Goal: Ask a question

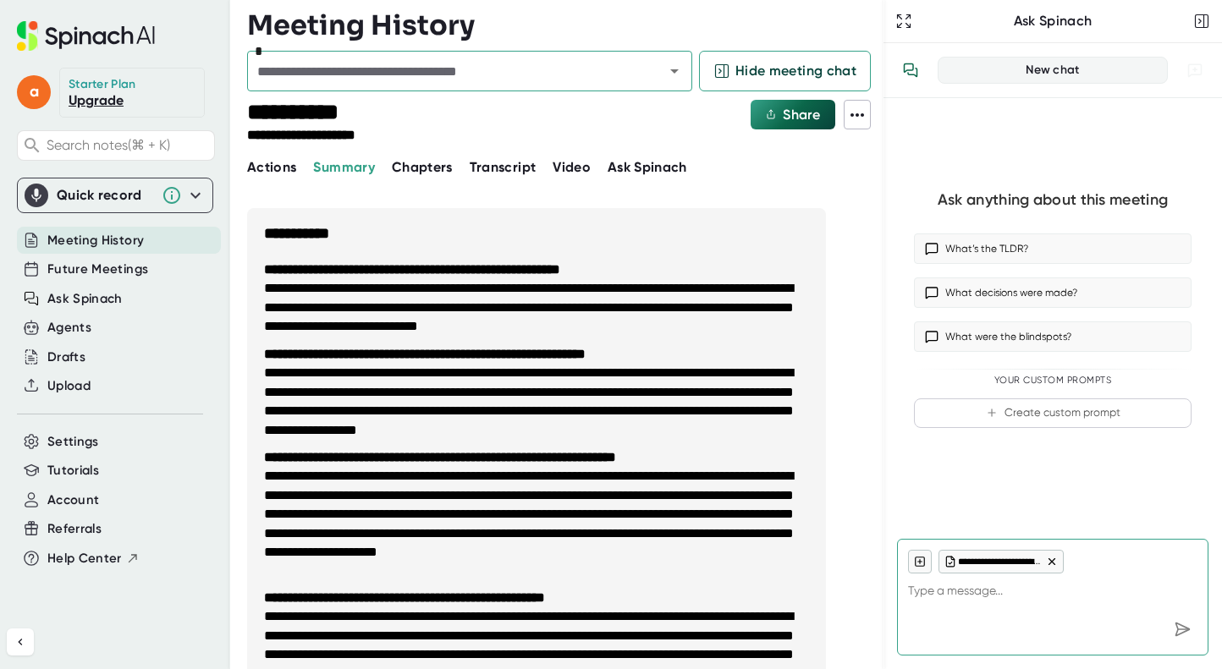
click at [280, 173] on span "Actions" at bounding box center [271, 167] width 49 height 16
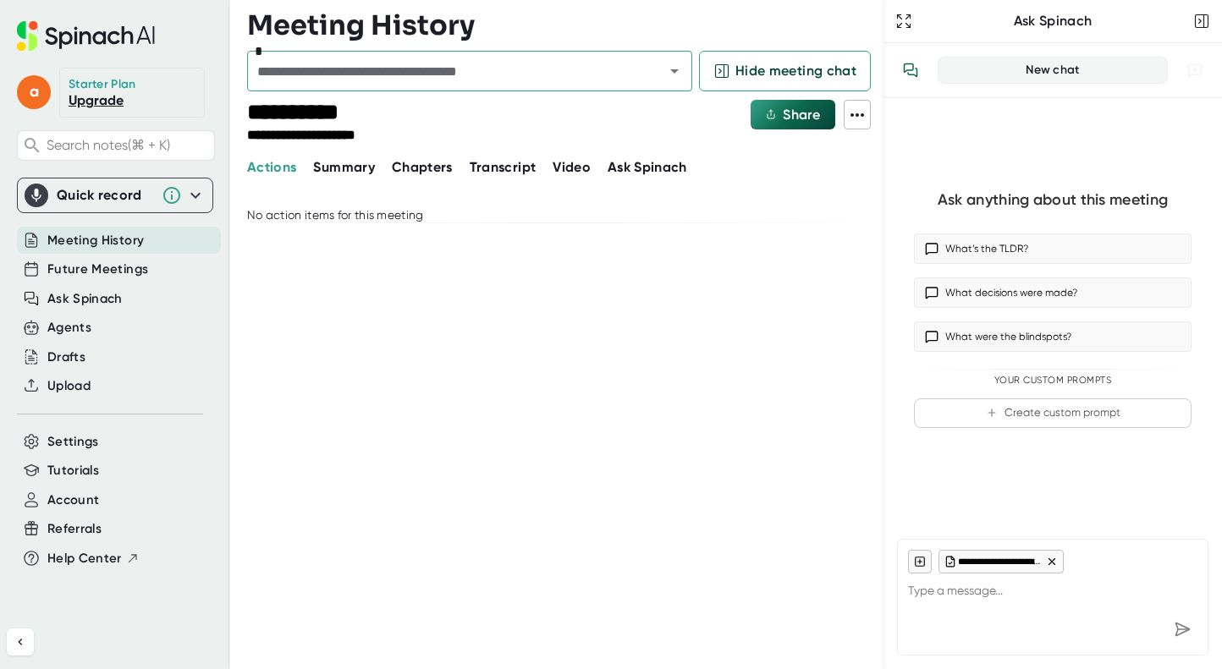
click at [358, 169] on span "Summary" at bounding box center [343, 167] width 61 height 16
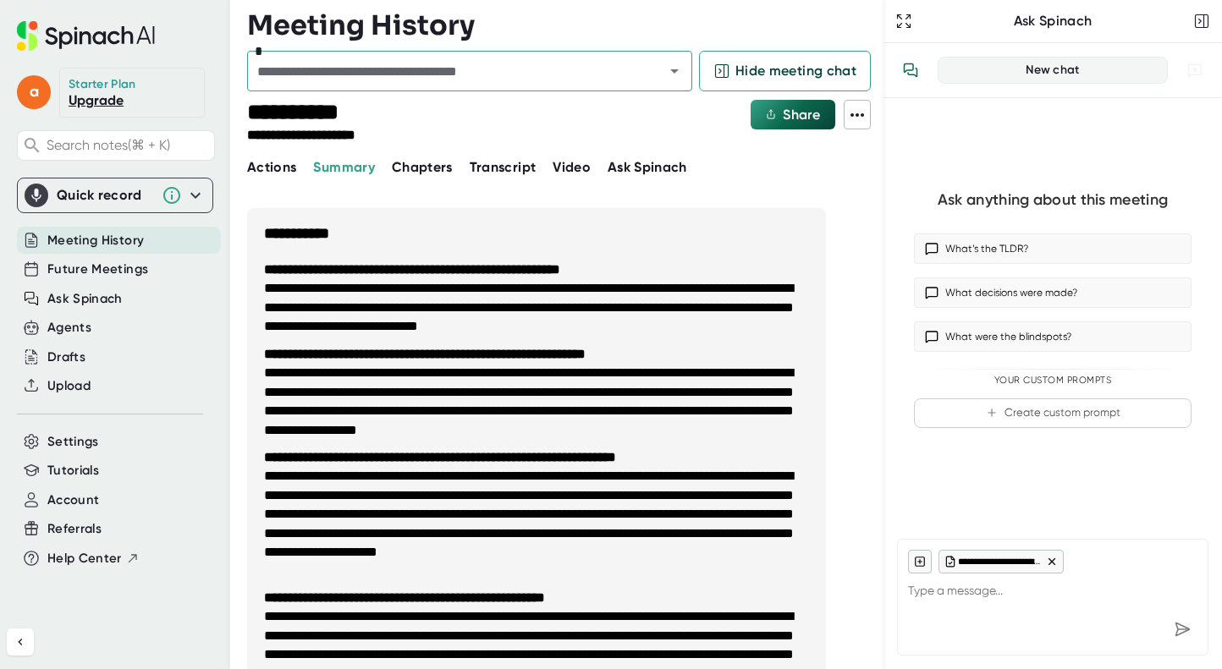
click at [492, 162] on span "Transcript" at bounding box center [503, 167] width 67 height 16
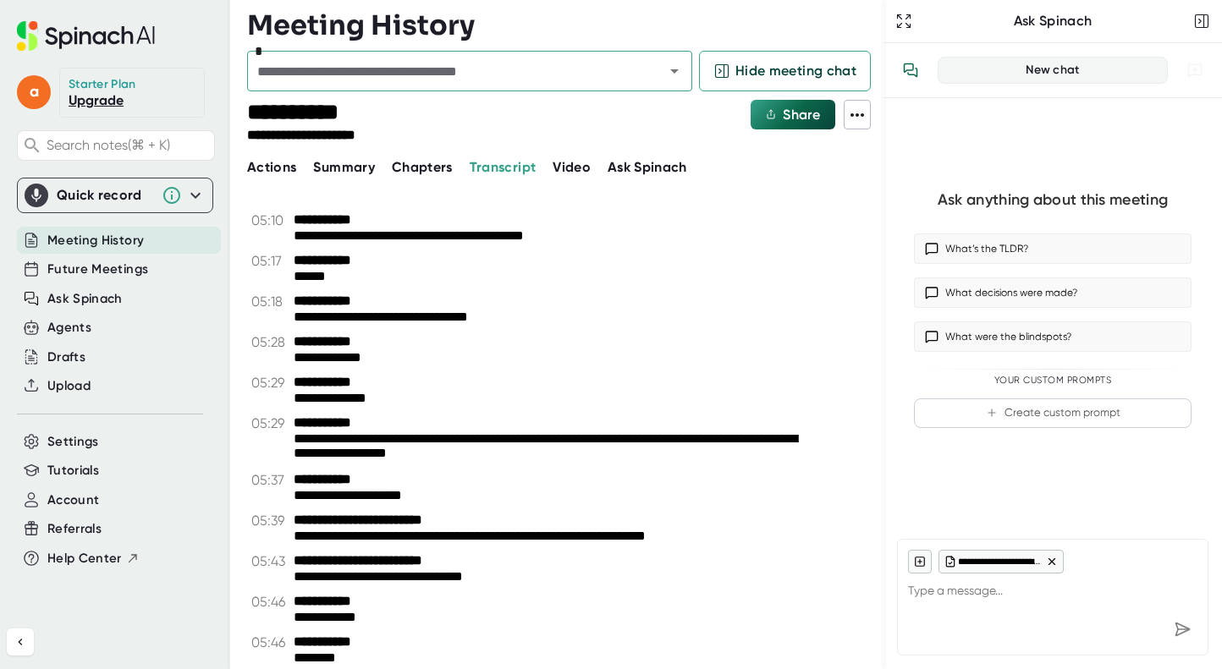
scroll to position [17490, 0]
type textarea "x"
click at [954, 602] on textarea at bounding box center [1052, 594] width 289 height 41
type textarea "H"
type textarea "x"
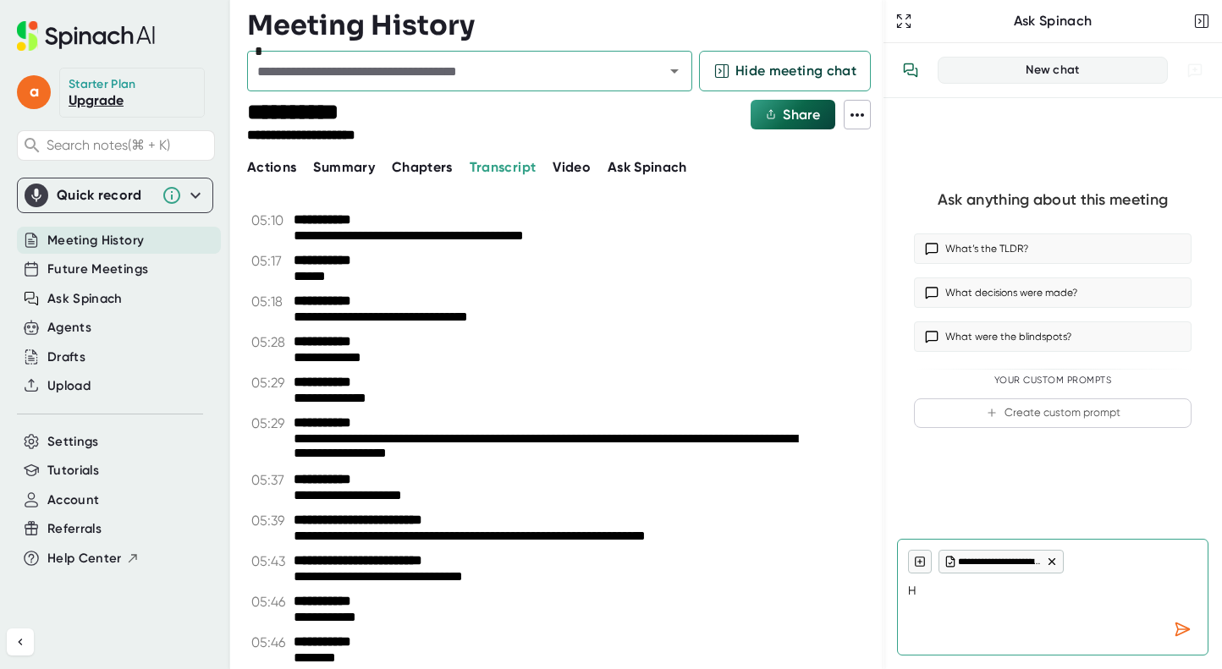
type textarea "Ho"
type textarea "x"
type textarea "How"
type textarea "x"
type textarea "How"
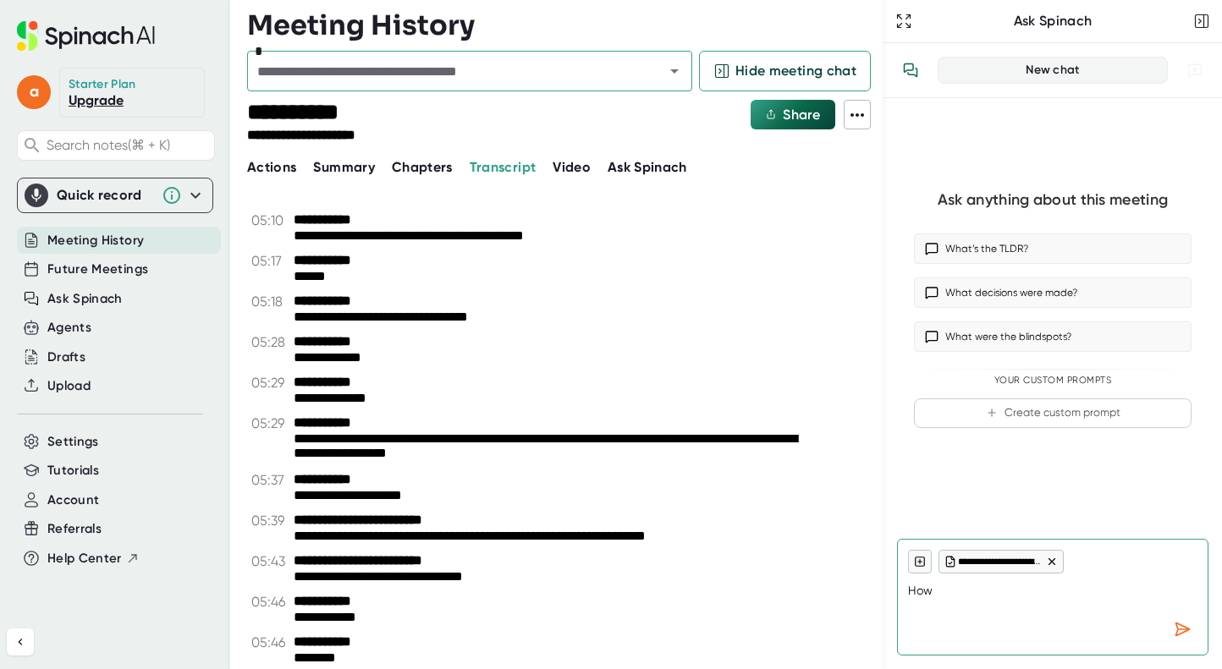
type textarea "x"
type textarea "How d"
type textarea "x"
type textarea "How di"
type textarea "x"
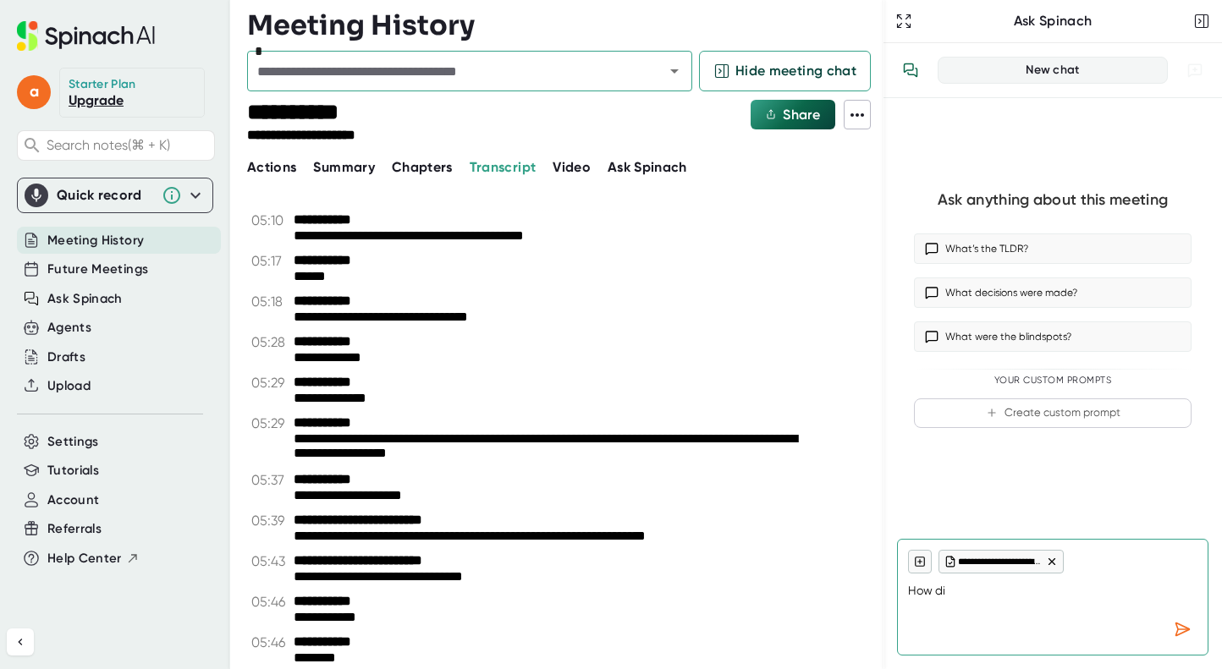
type textarea "How did"
type textarea "x"
type textarea "How did"
type textarea "x"
type textarea "How did s"
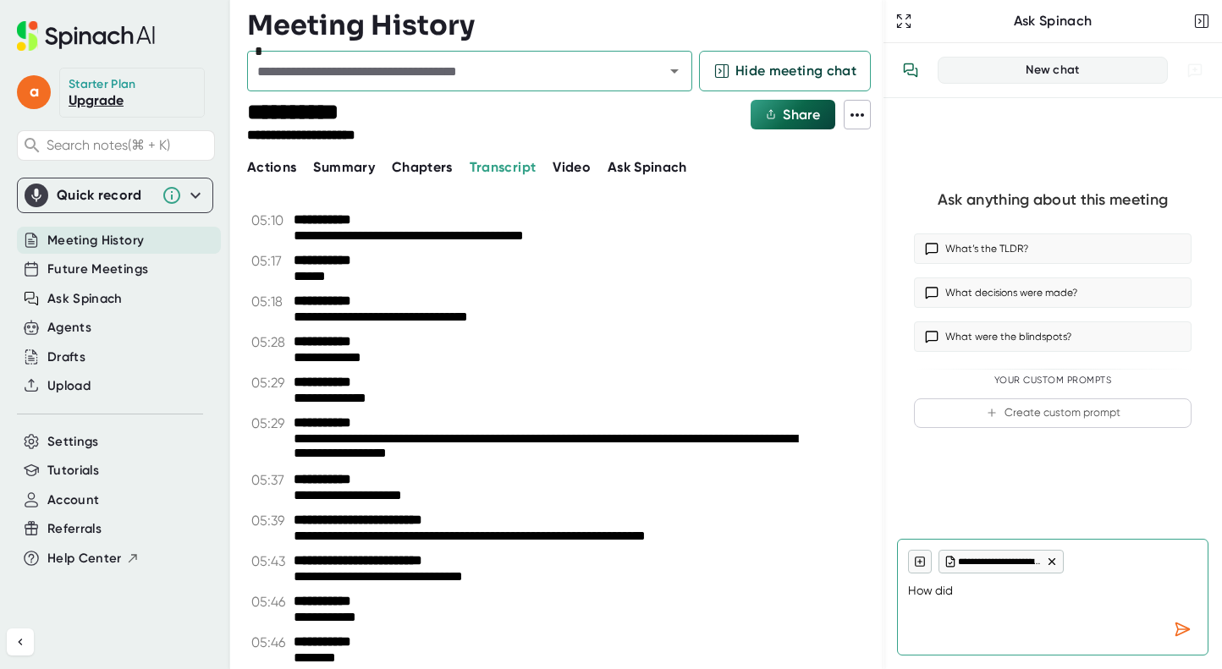
type textarea "x"
type textarea "How did sh"
type textarea "x"
type textarea "How did she"
type textarea "x"
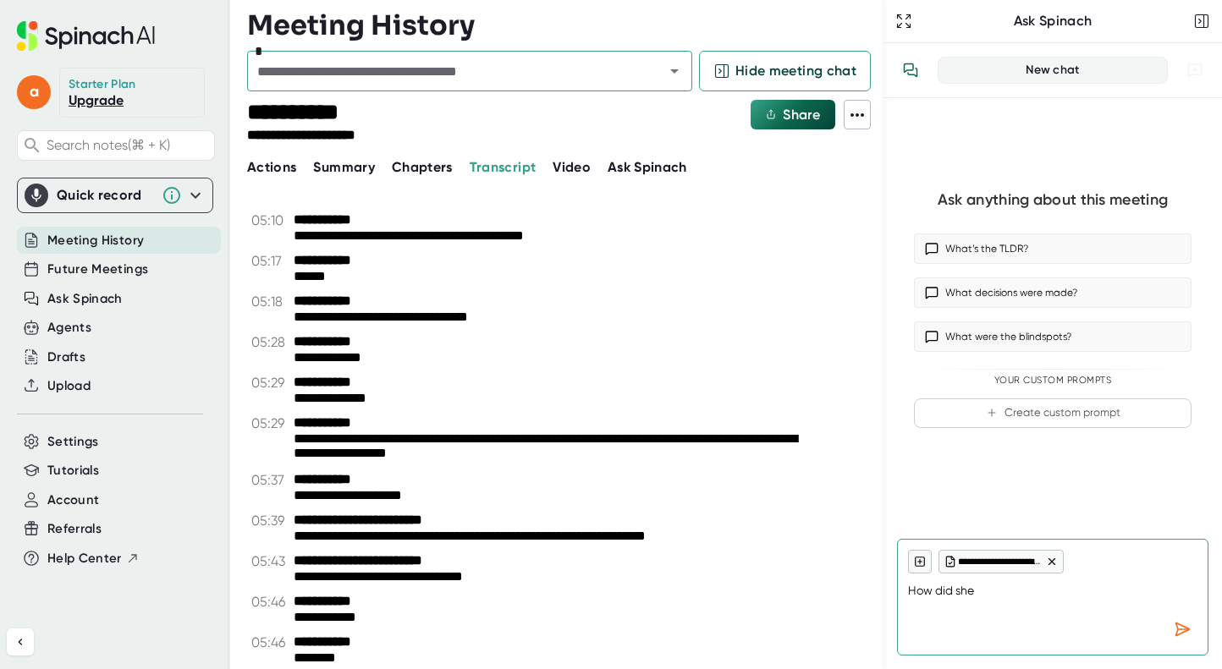
type textarea "How did she"
type textarea "x"
type textarea "How did she l"
type textarea "x"
type textarea "How did she lo"
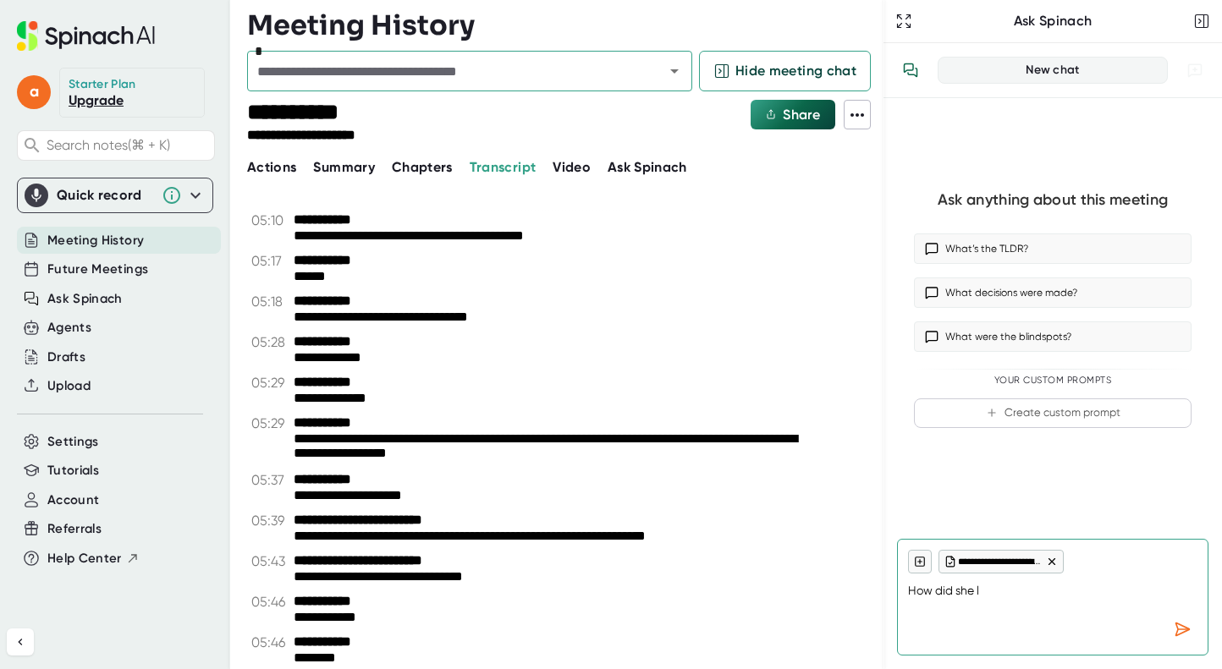
type textarea "x"
type textarea "How did she log"
type textarea "x"
type textarea "How did she log"
type textarea "x"
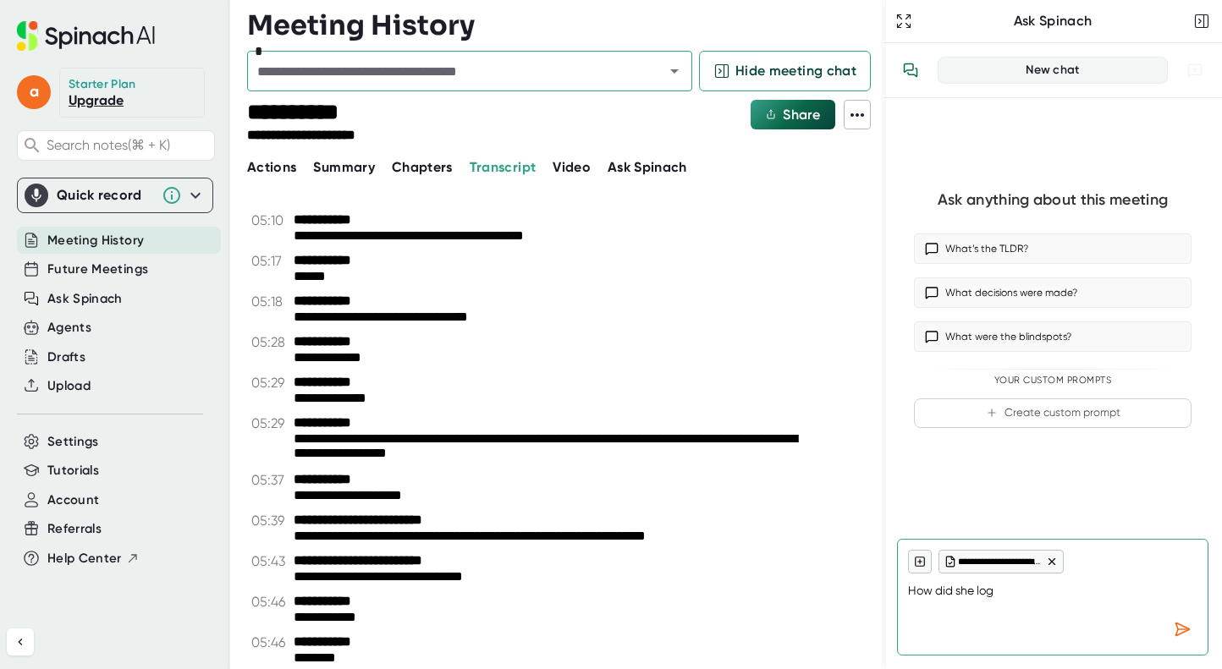
type textarea "How did she log i"
type textarea "x"
type textarea "How did she log in"
type textarea "x"
type textarea "How did she log in"
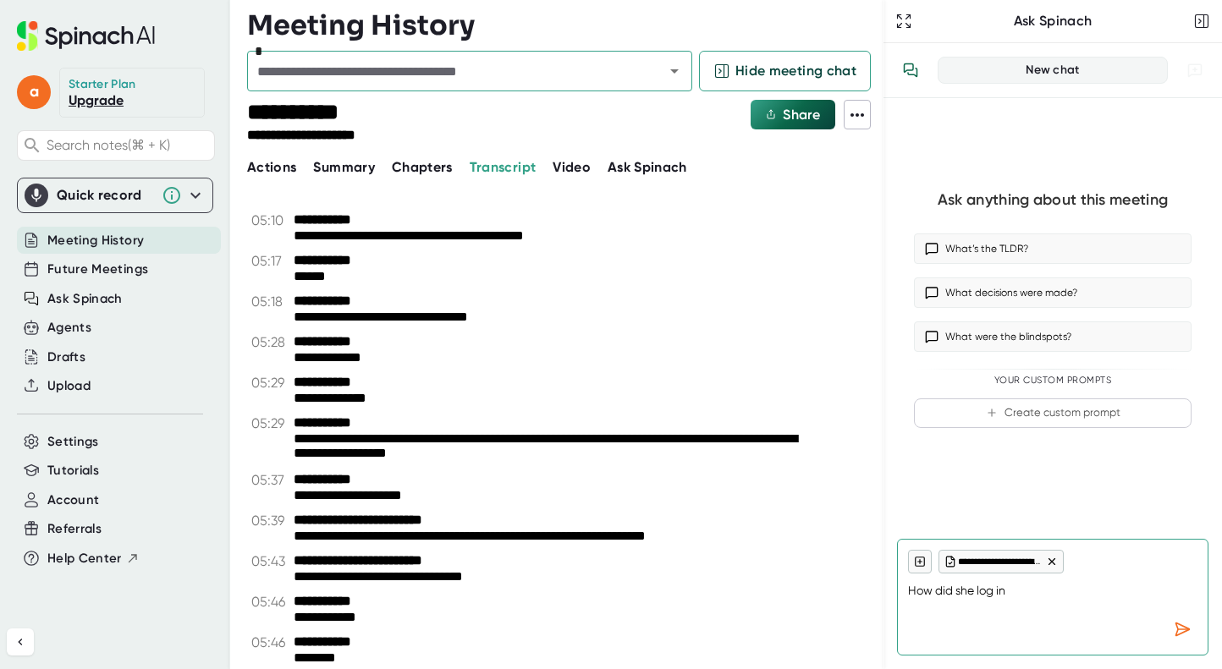
type textarea "x"
type textarea "How did she log in a"
type textarea "x"
type textarea "How did she log in as"
type textarea "x"
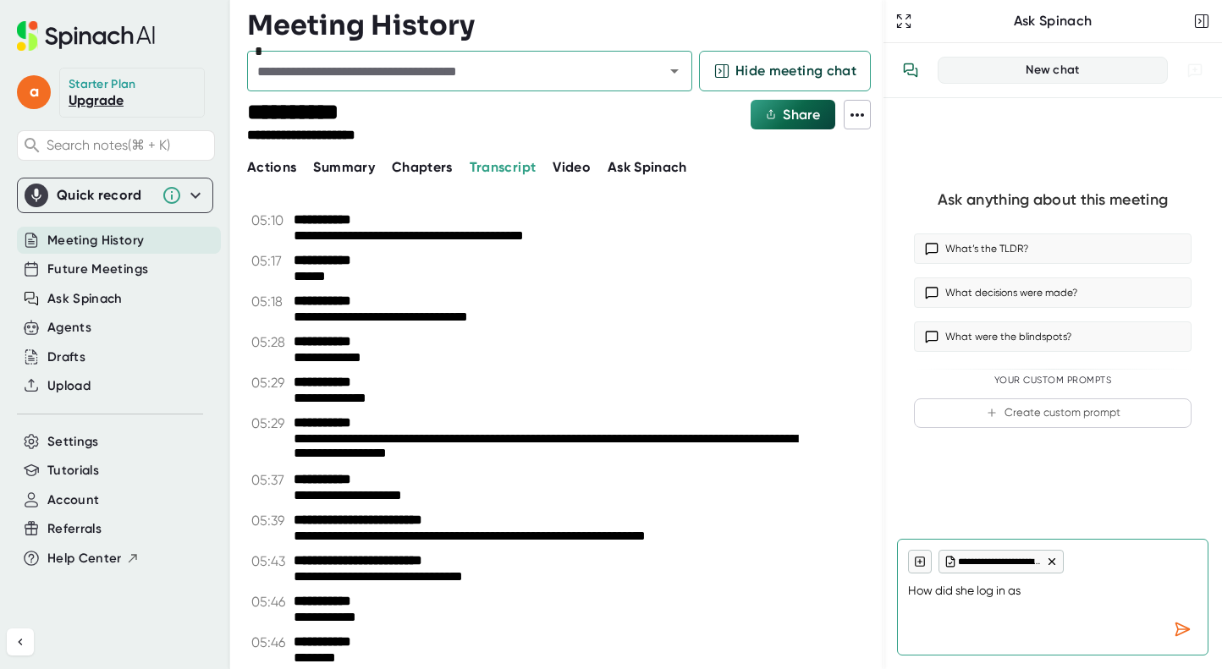
type textarea "How did she log in as"
type textarea "x"
type textarea "How did she log in as a"
type textarea "x"
type textarea "How did she log in as a"
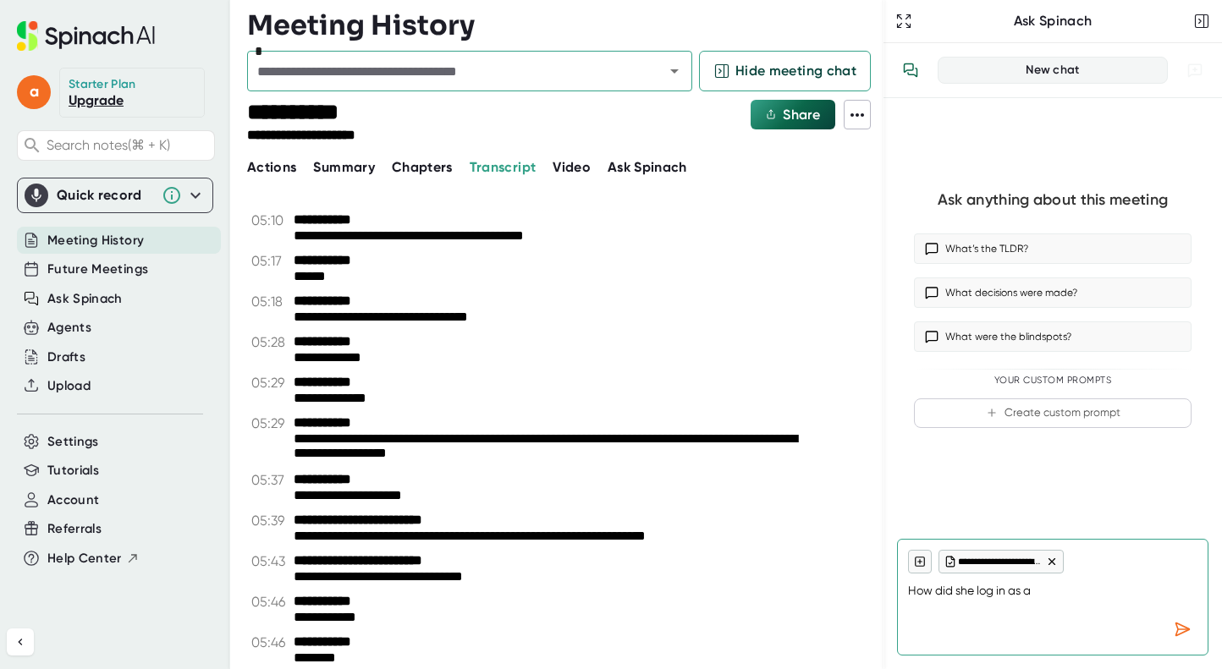
type textarea "x"
type textarea "How did she log in as a c"
type textarea "x"
type textarea "How did she log in as a ca"
type textarea "x"
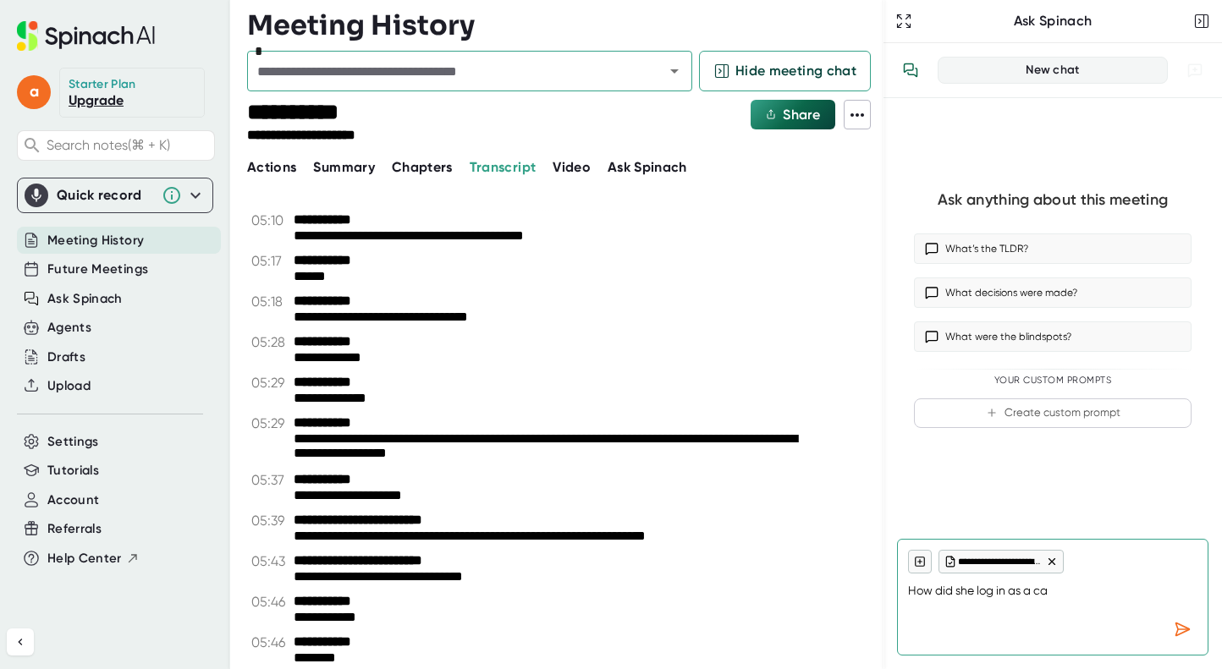
type textarea "How did she log in as a car"
type textarea "x"
type textarea "How did she log in as a care"
type textarea "x"
type textarea "How did she log in as a care"
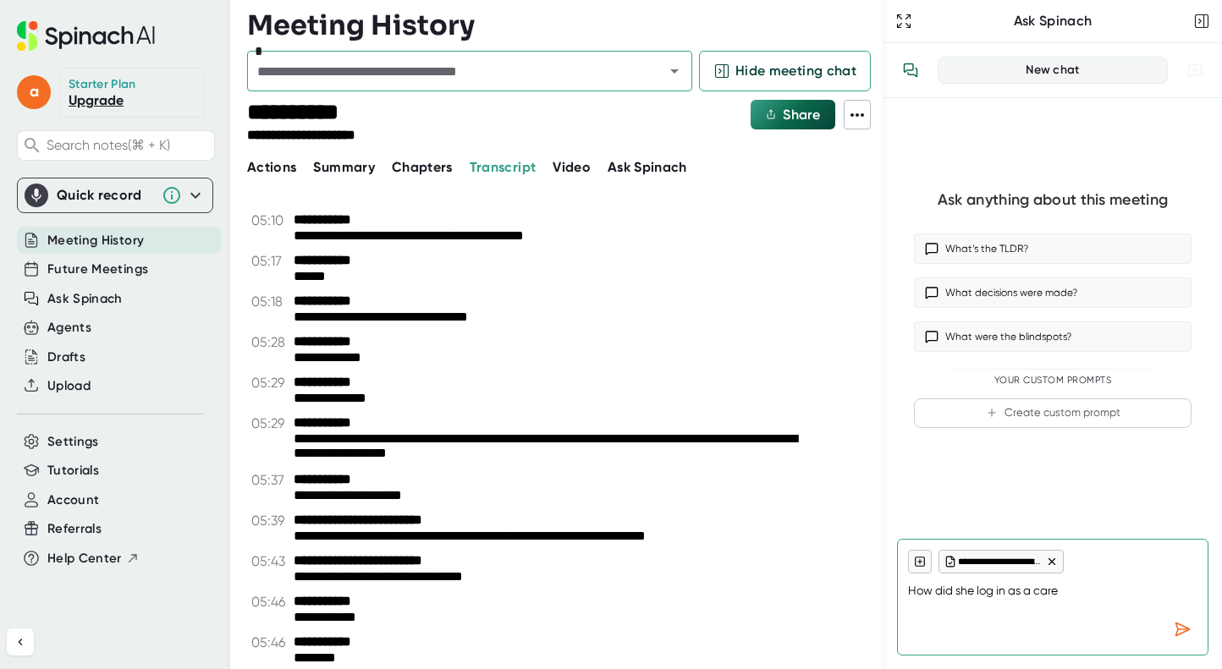
type textarea "x"
type textarea "How did she log in as a care c"
type textarea "x"
type textarea "How did she log in as a care co"
type textarea "x"
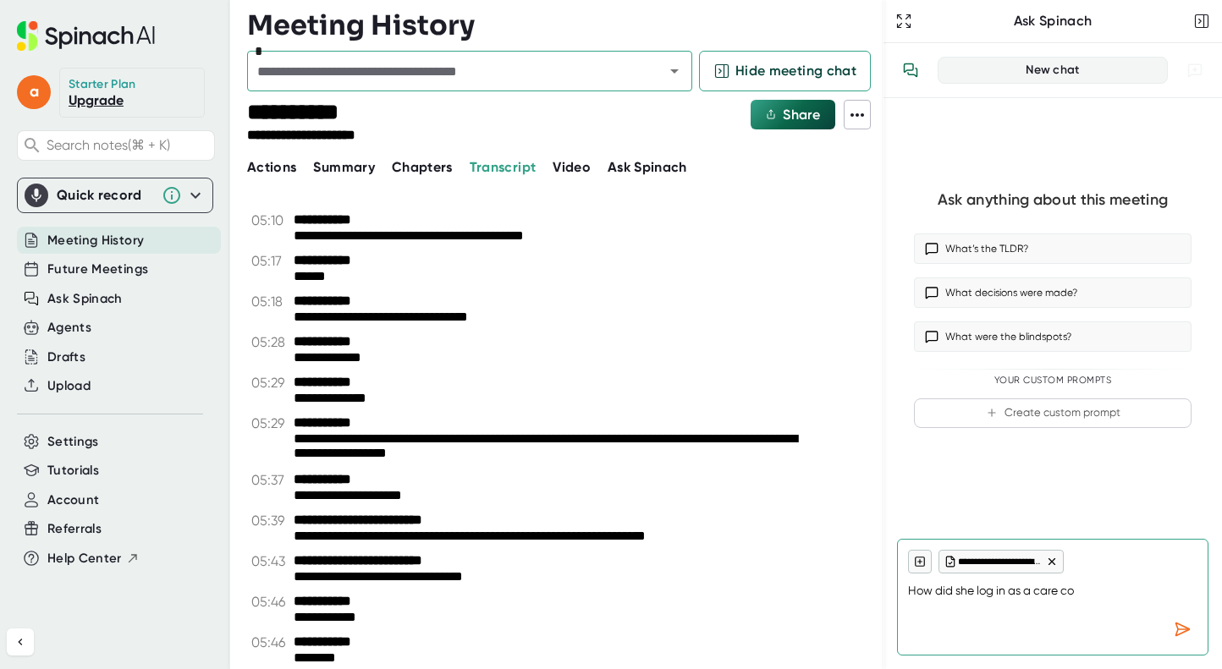
type textarea "How did she log in as a care coo"
type textarea "x"
type textarea "How did she log in as a care coor"
type textarea "x"
type textarea "How did she log in as a care coord"
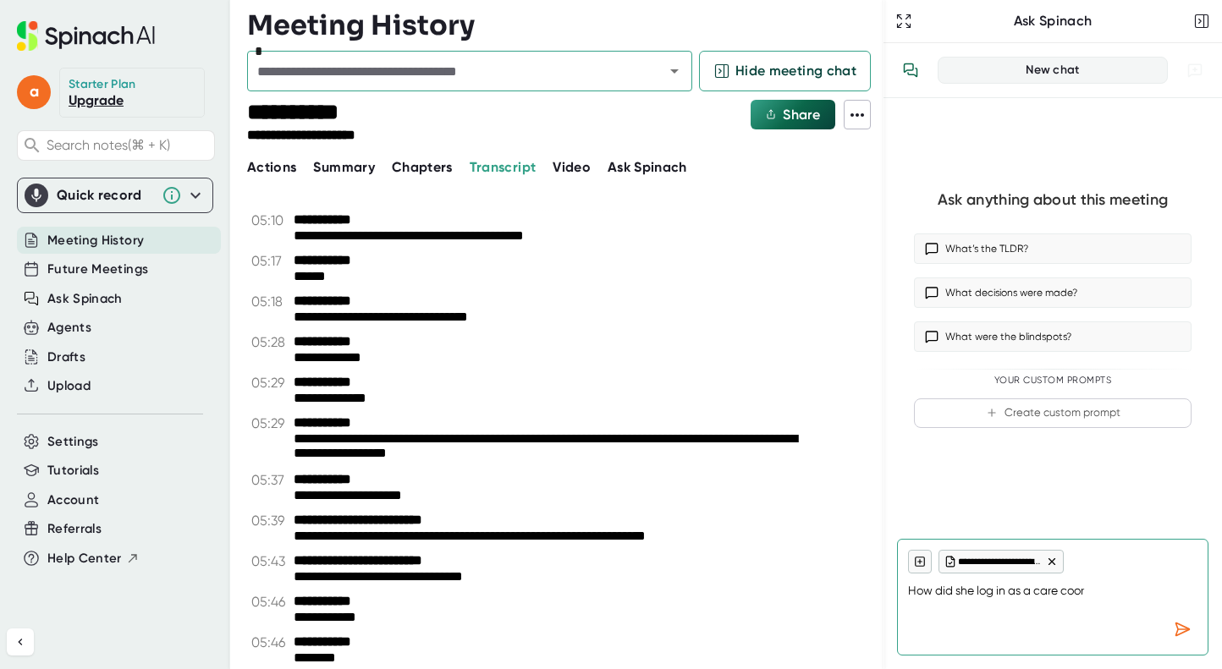
type textarea "x"
type textarea "How did she log in as a care coordi"
type textarea "x"
type textarea "How did she log in as a care coordia"
type textarea "x"
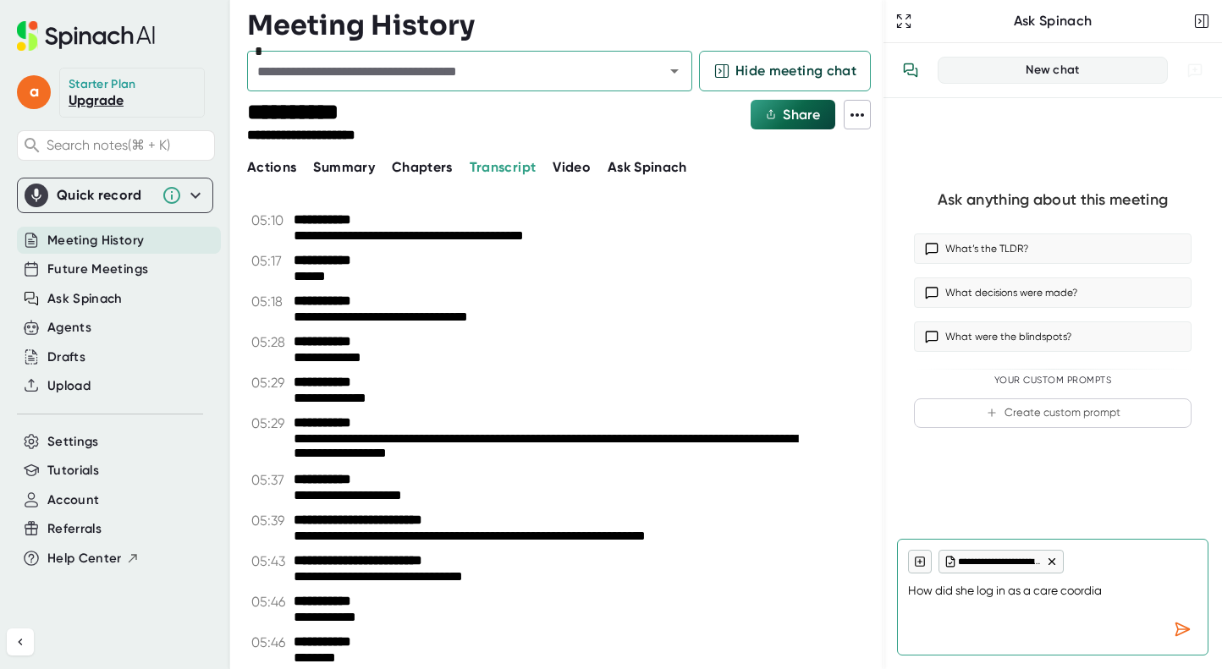
type textarea "How did she log in as a care coordian"
type textarea "x"
type textarea "How did she log in as a care coordiant"
type textarea "x"
type textarea "How did she log in as a care coordianto"
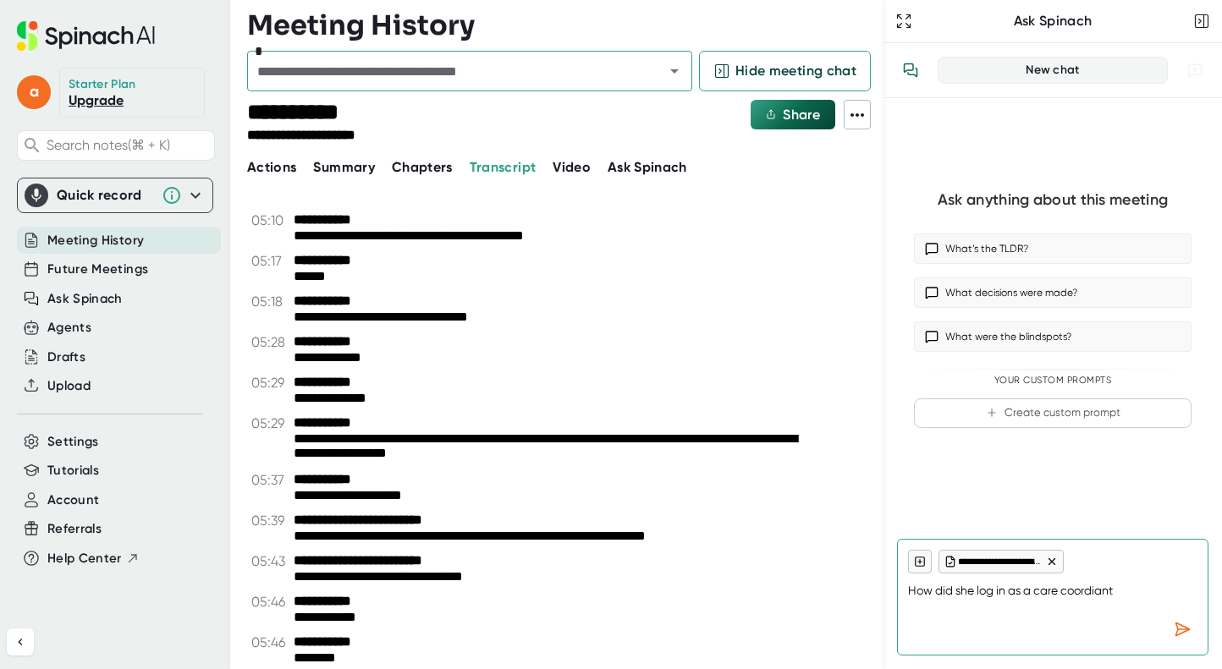
type textarea "x"
type textarea "How did she log in as a care coordiantor"
type textarea "x"
type textarea "How did she log in as a care coordinator"
type textarea "x"
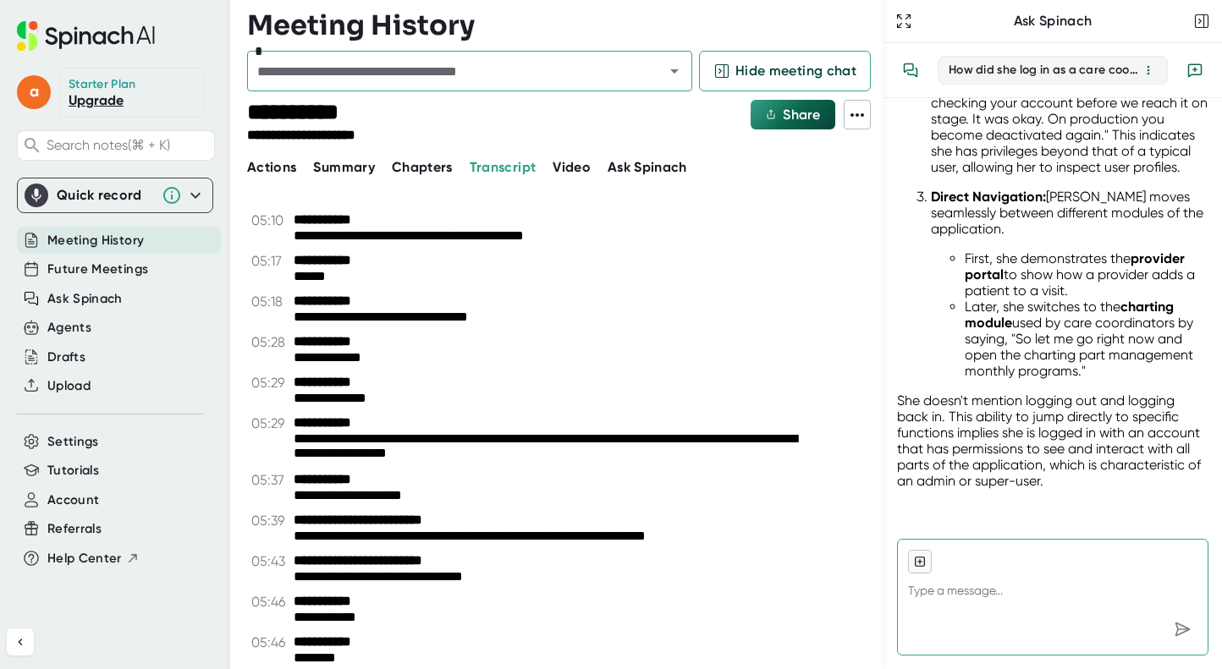
scroll to position [484, 0]
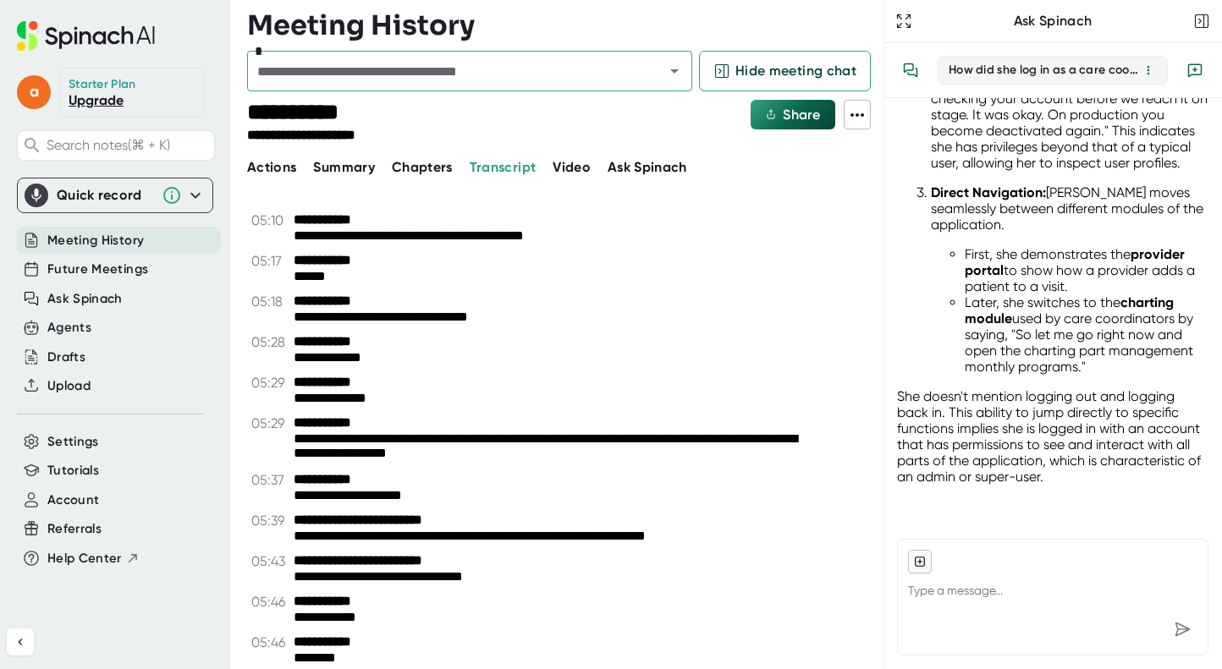
click at [1196, 393] on div "Rophe Demo ([DATE]) How did she log in as a care coordinator Based on the trans…" at bounding box center [1052, 311] width 338 height 427
drag, startPoint x: 1205, startPoint y: 376, endPoint x: 1206, endPoint y: 359, distance: 16.9
click at [1206, 359] on div "Rophe Demo ([DATE]) How did she log in as a care coordinator Based on the trans…" at bounding box center [1052, 311] width 338 height 427
type textarea "x"
